Goal: Find specific page/section: Find specific page/section

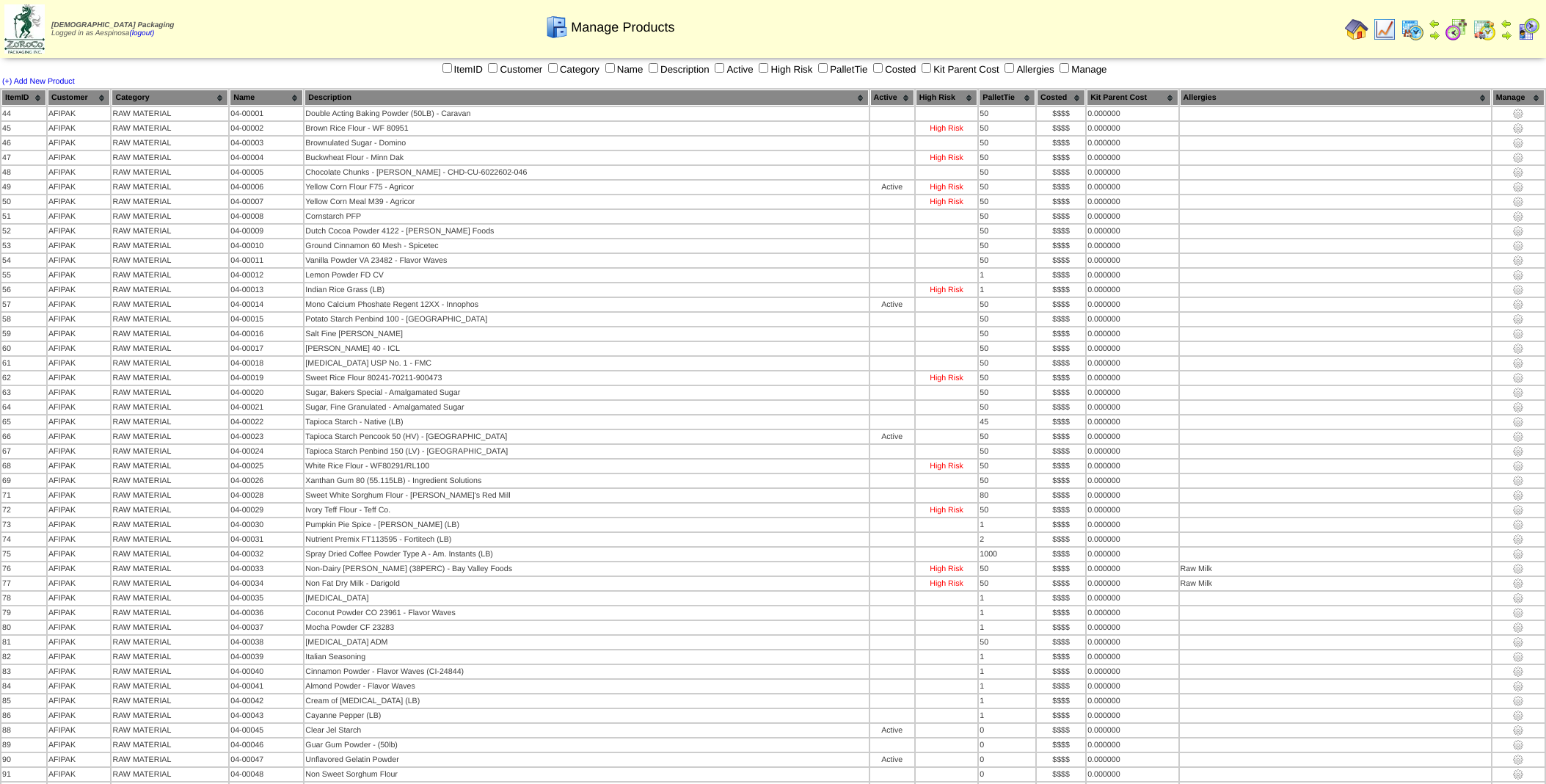
scroll to position [4824, 0]
